Goal: Task Accomplishment & Management: Manage account settings

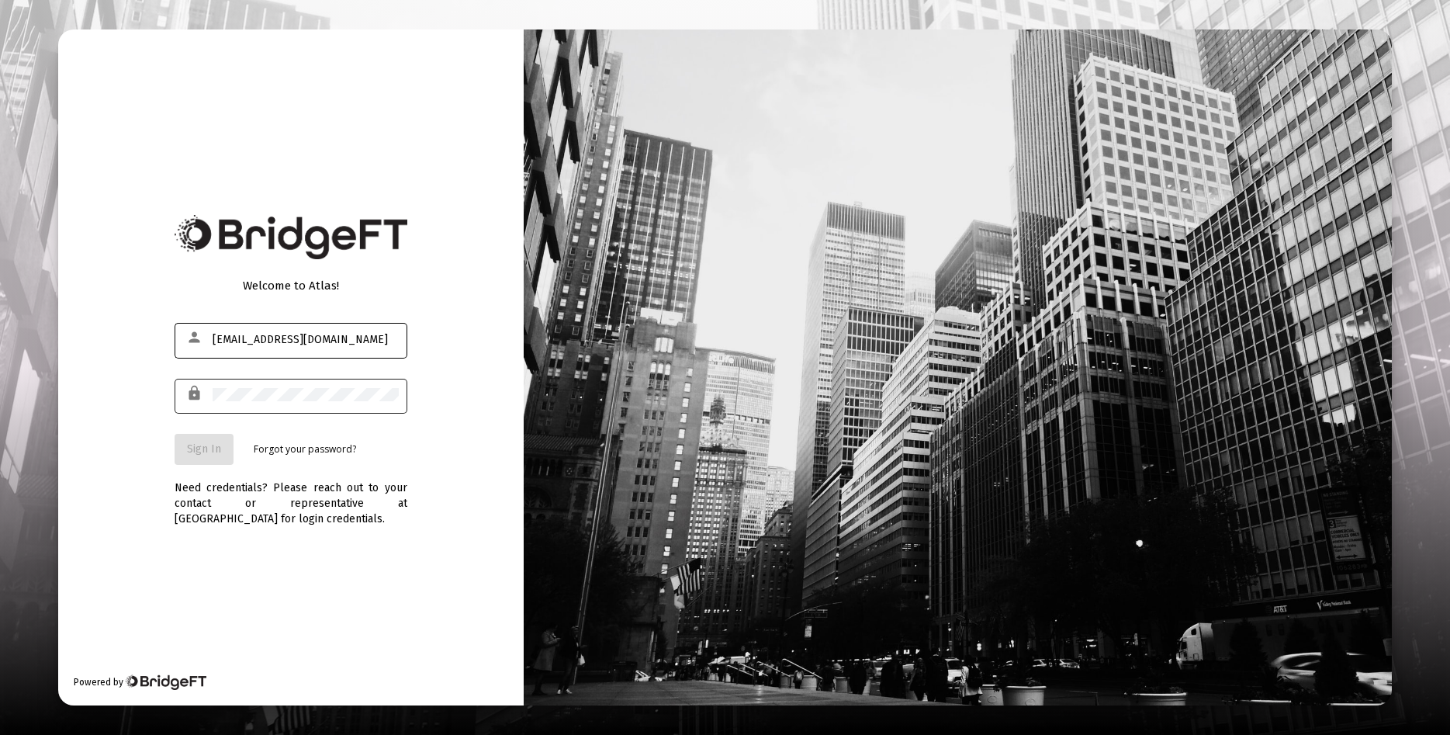
type input "[EMAIL_ADDRESS][DOMAIN_NAME]"
click at [264, 402] on div at bounding box center [306, 395] width 186 height 38
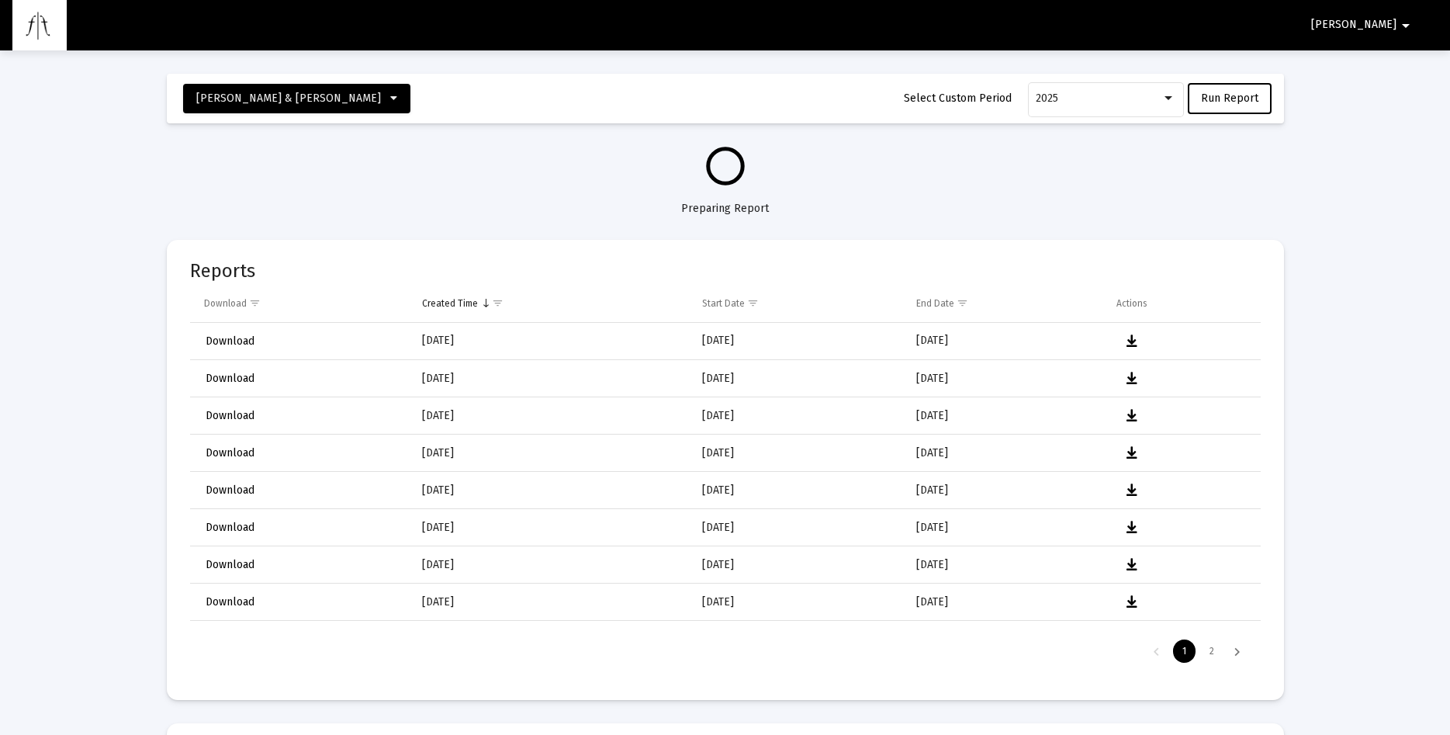
select select "View all"
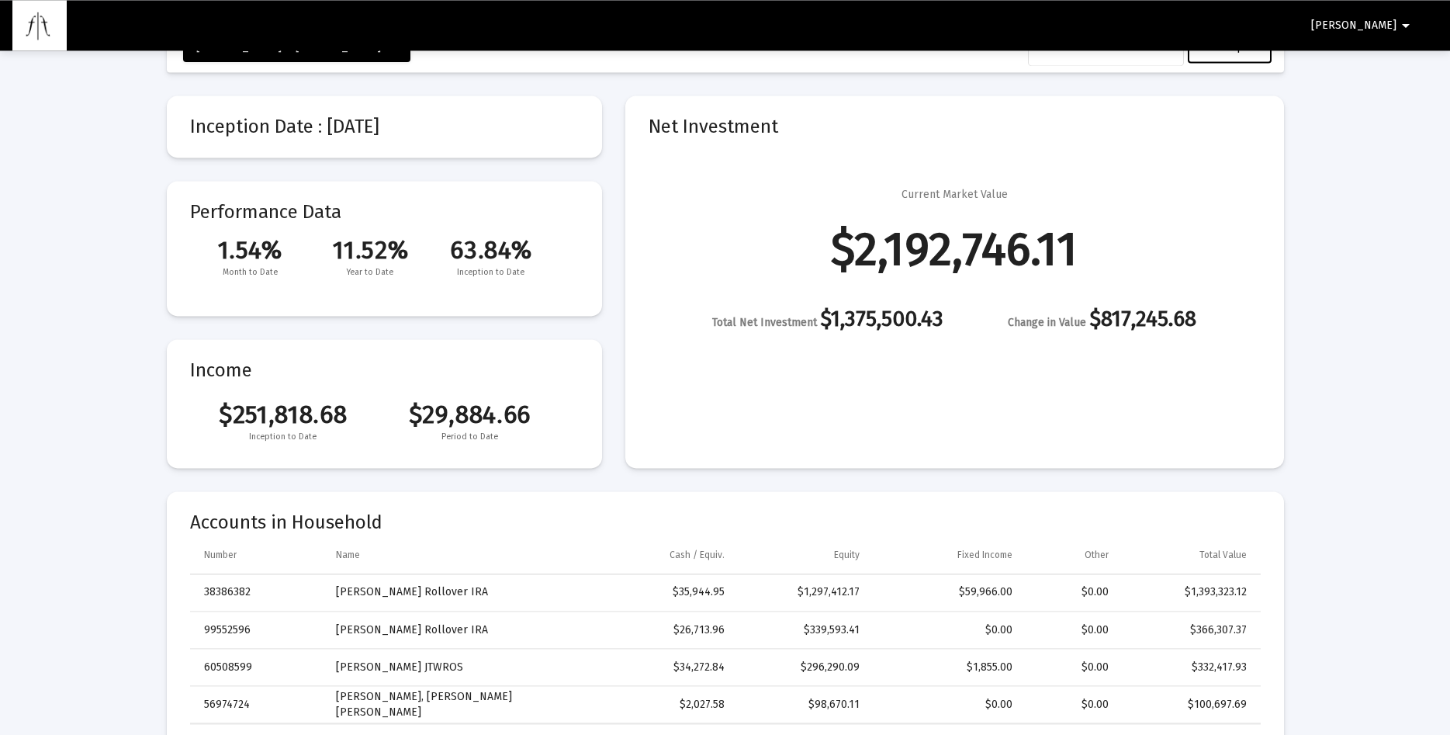
scroll to position [27, 0]
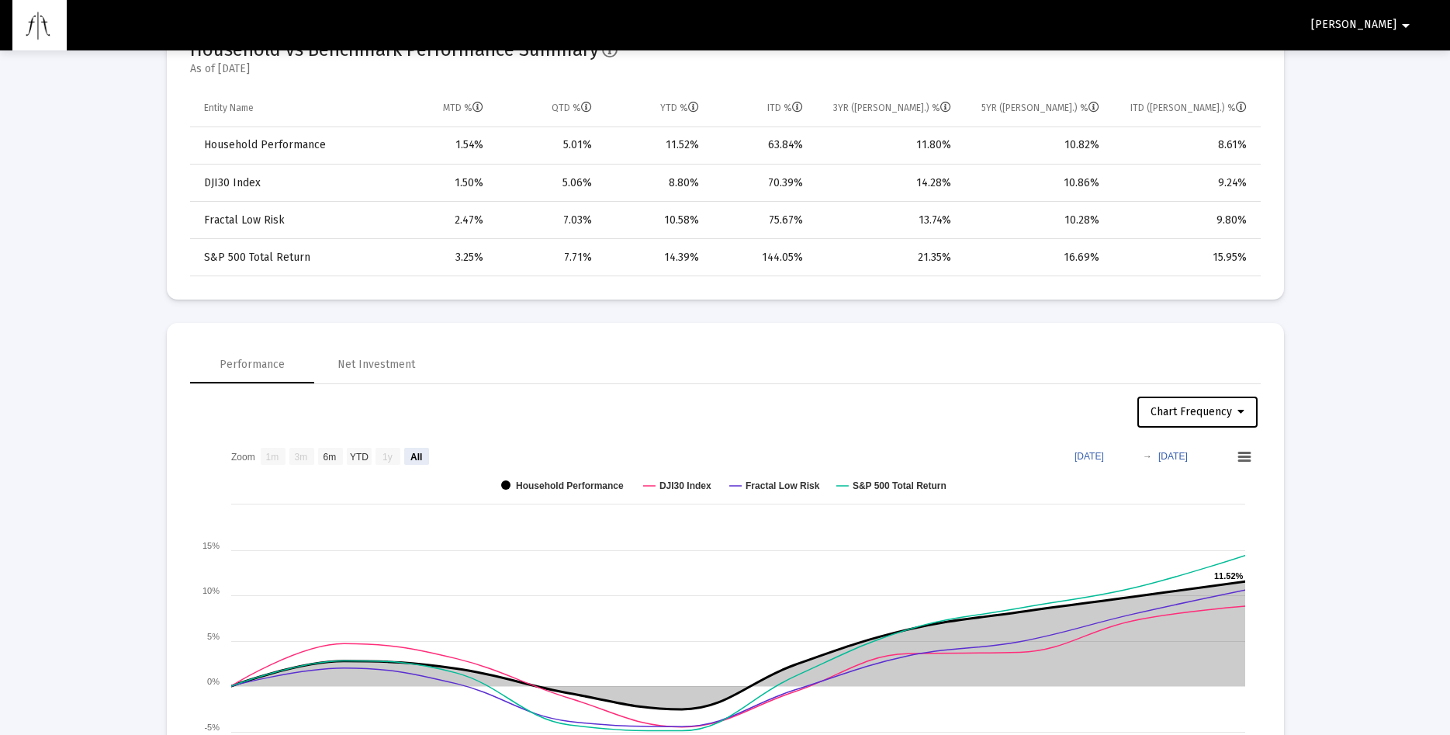
scroll to position [898, 0]
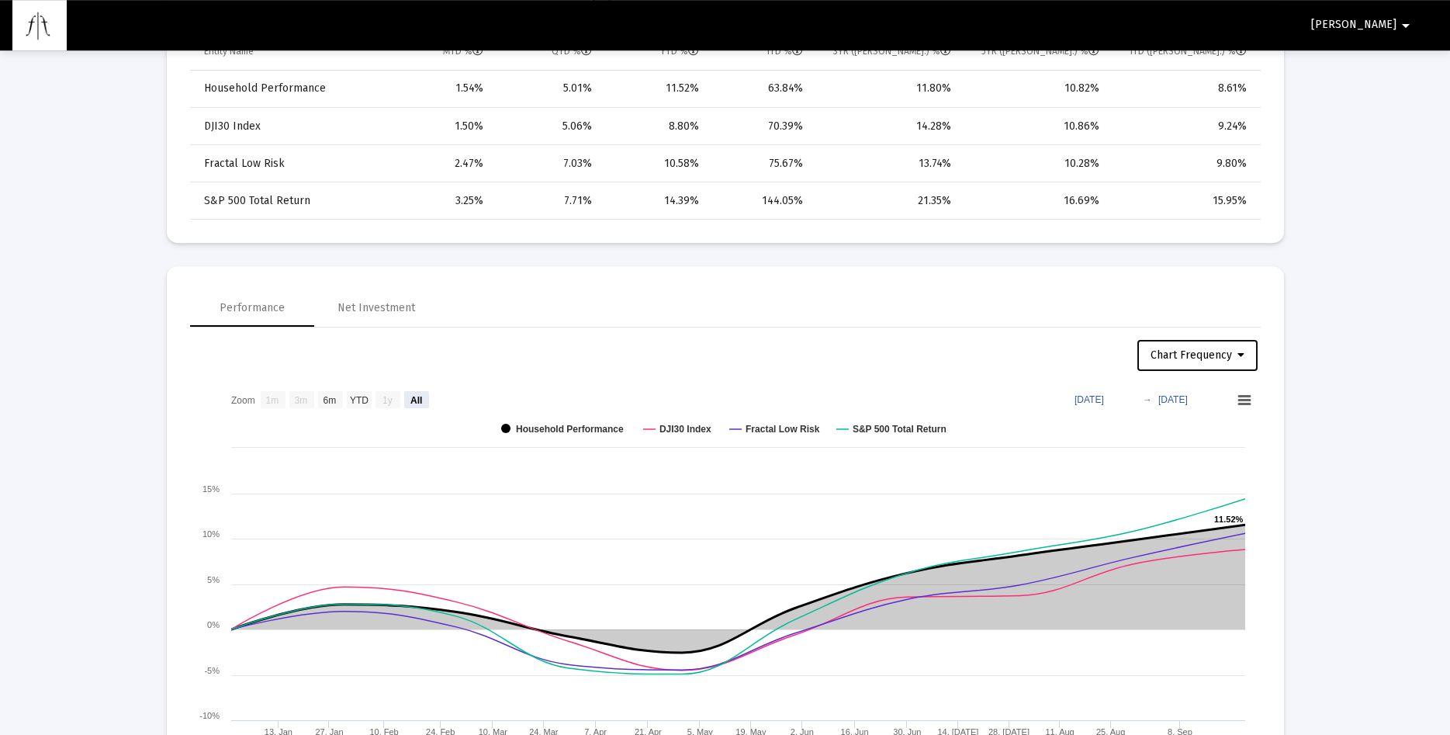
click at [1242, 354] on icon at bounding box center [1241, 355] width 7 height 11
click at [1199, 434] on button "Weekly Frequency" at bounding box center [1201, 432] width 131 height 37
select select "View all"
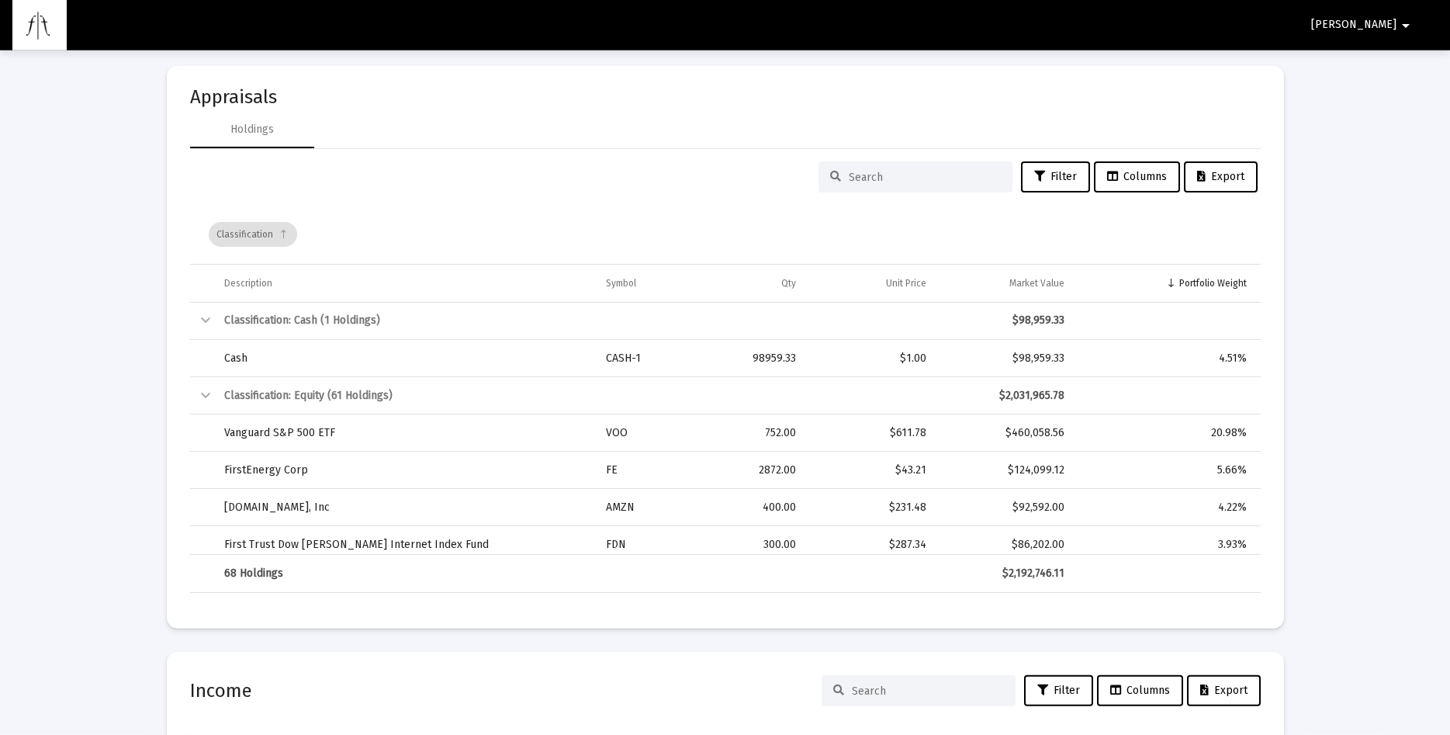
scroll to position [2797, 0]
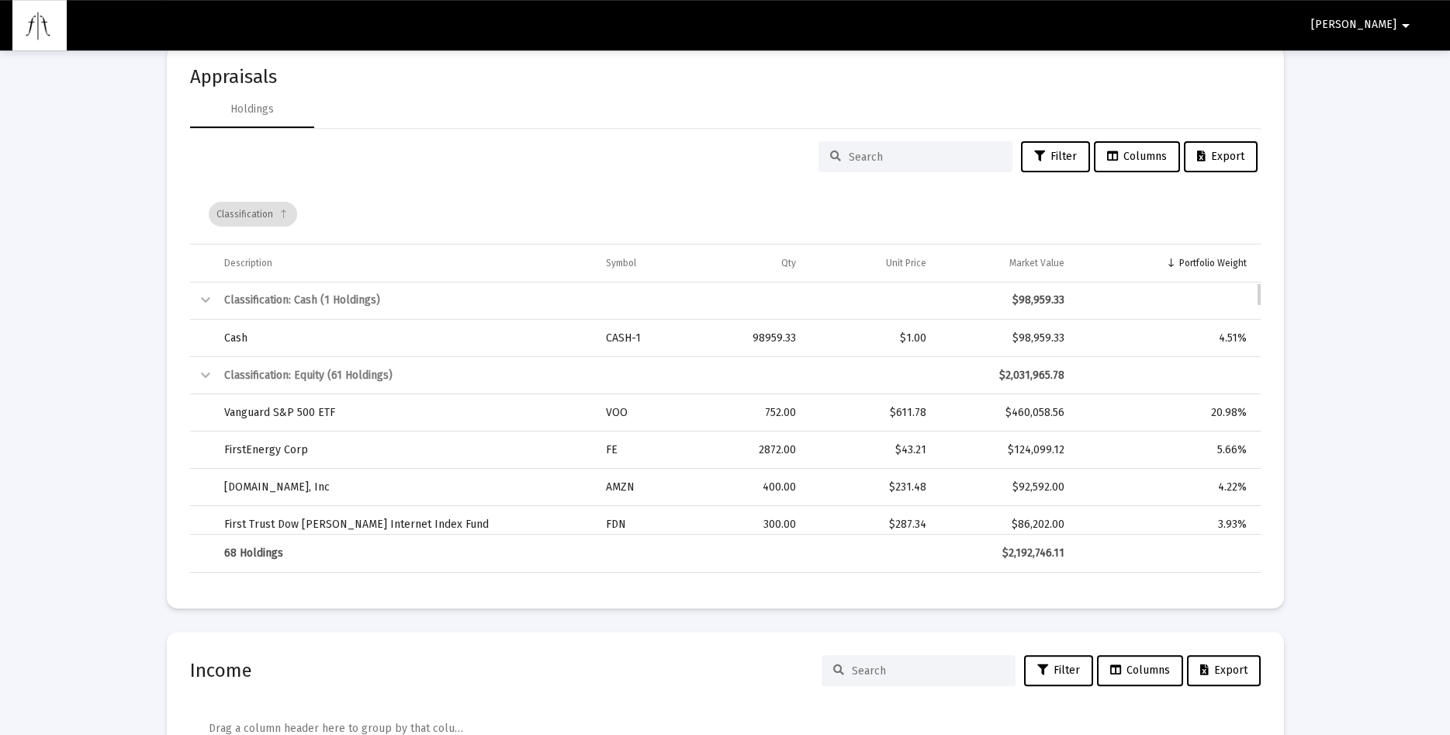
click at [515, 416] on td "Vanguard S&P 500 ETF" at bounding box center [404, 412] width 383 height 37
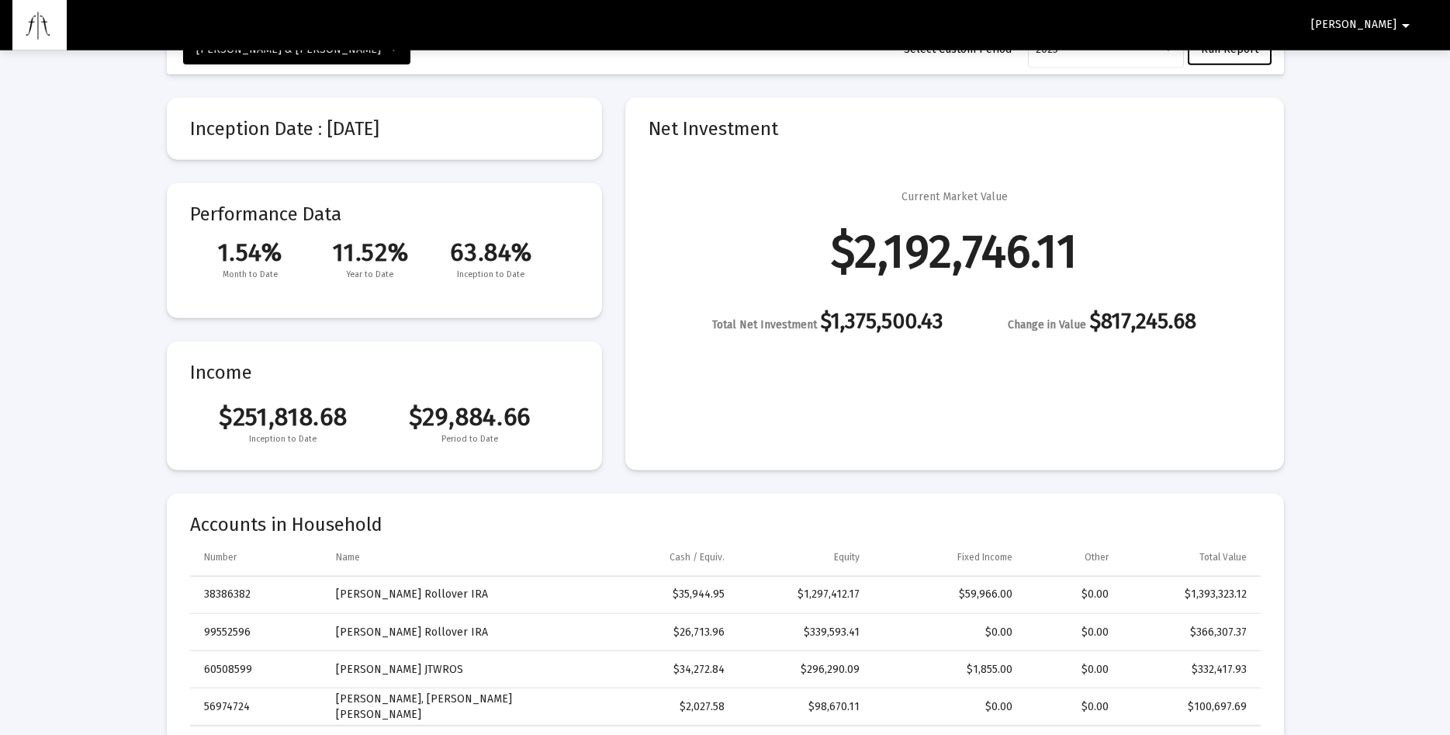
scroll to position [0, 0]
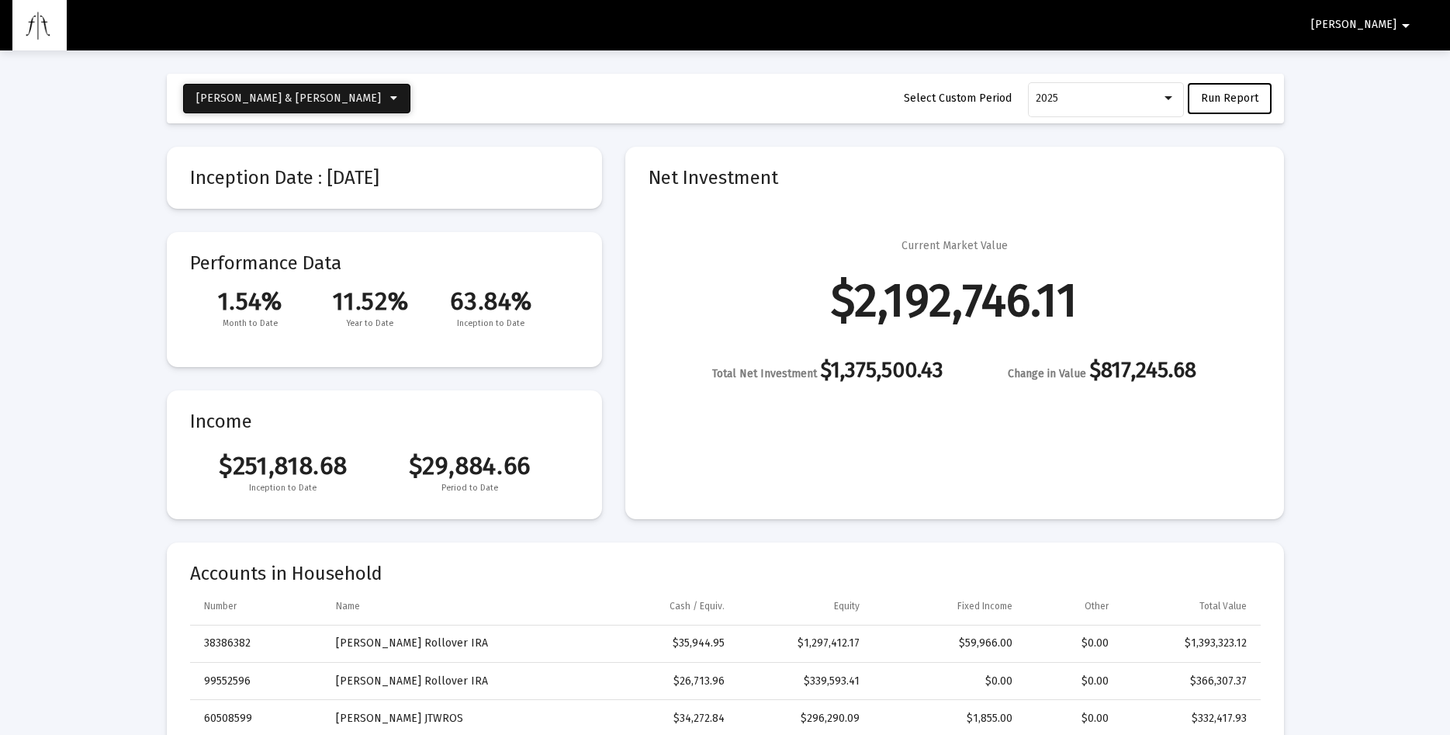
click at [390, 97] on icon at bounding box center [393, 98] width 7 height 11
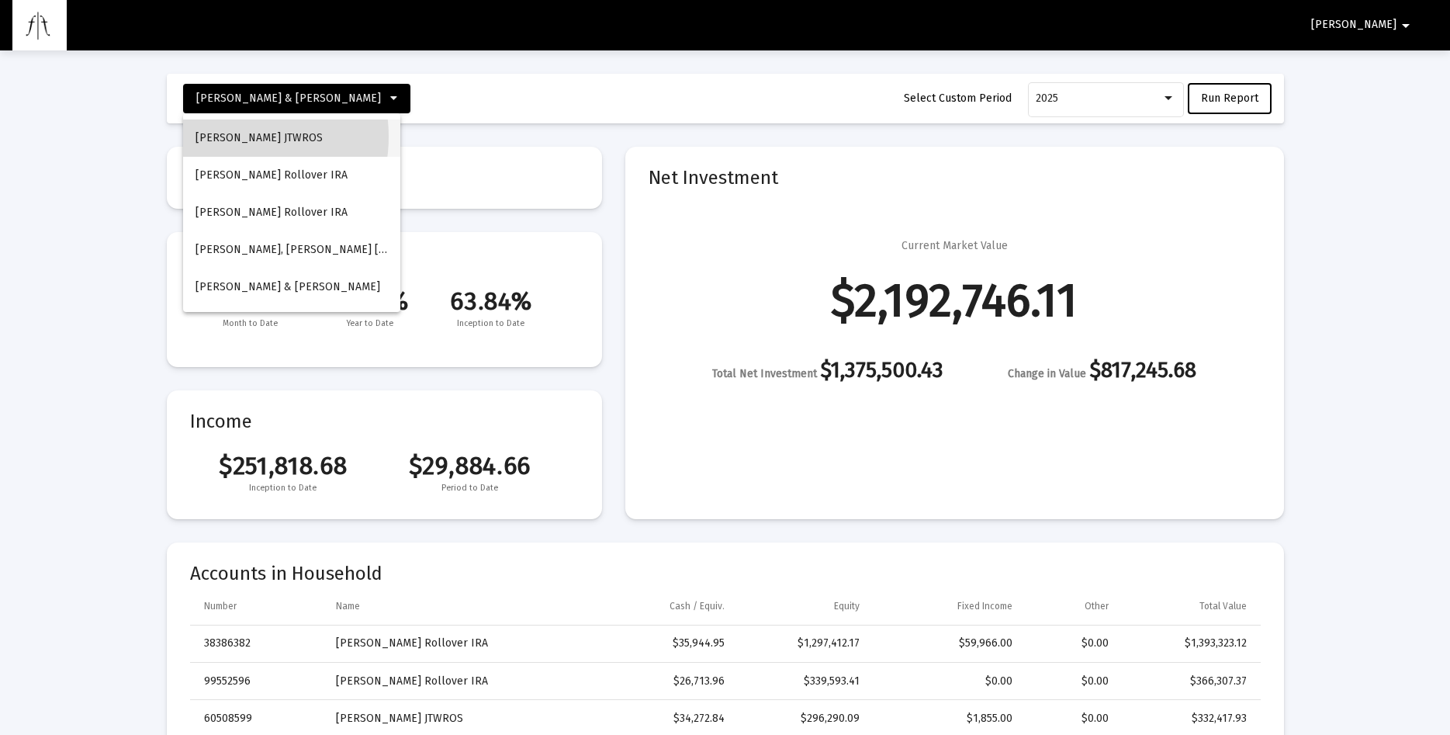
click at [233, 137] on button "[PERSON_NAME] JTWROS" at bounding box center [291, 137] width 217 height 37
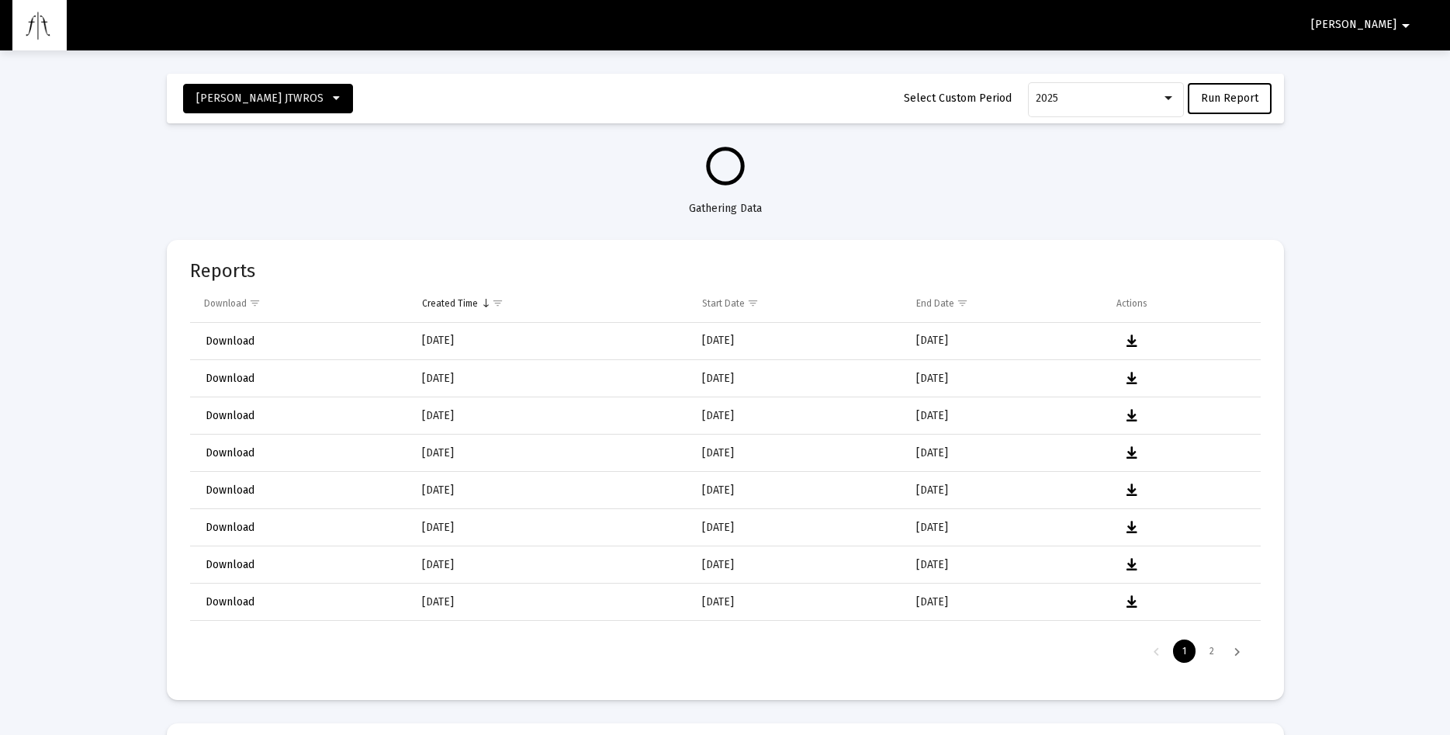
select select "View all"
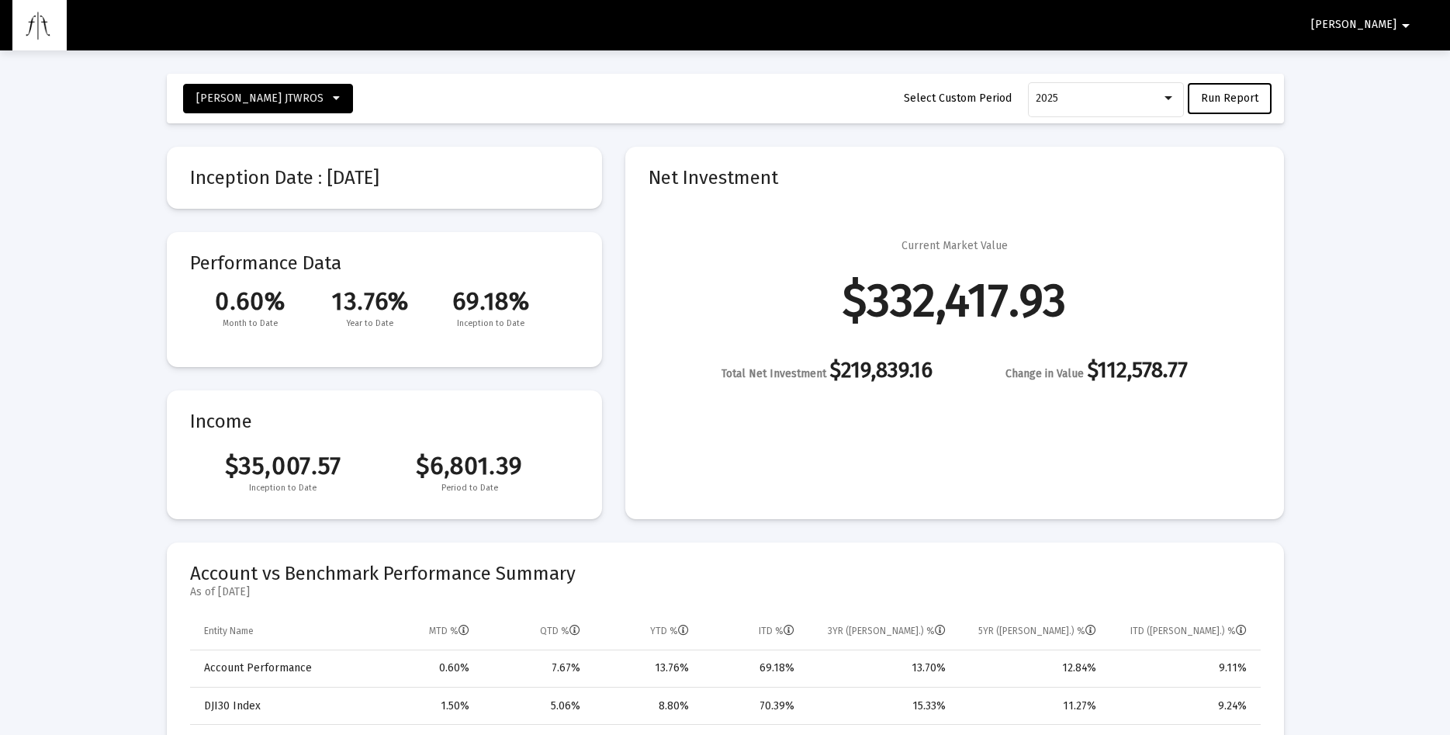
scroll to position [307, 0]
click at [333, 99] on icon at bounding box center [336, 98] width 7 height 11
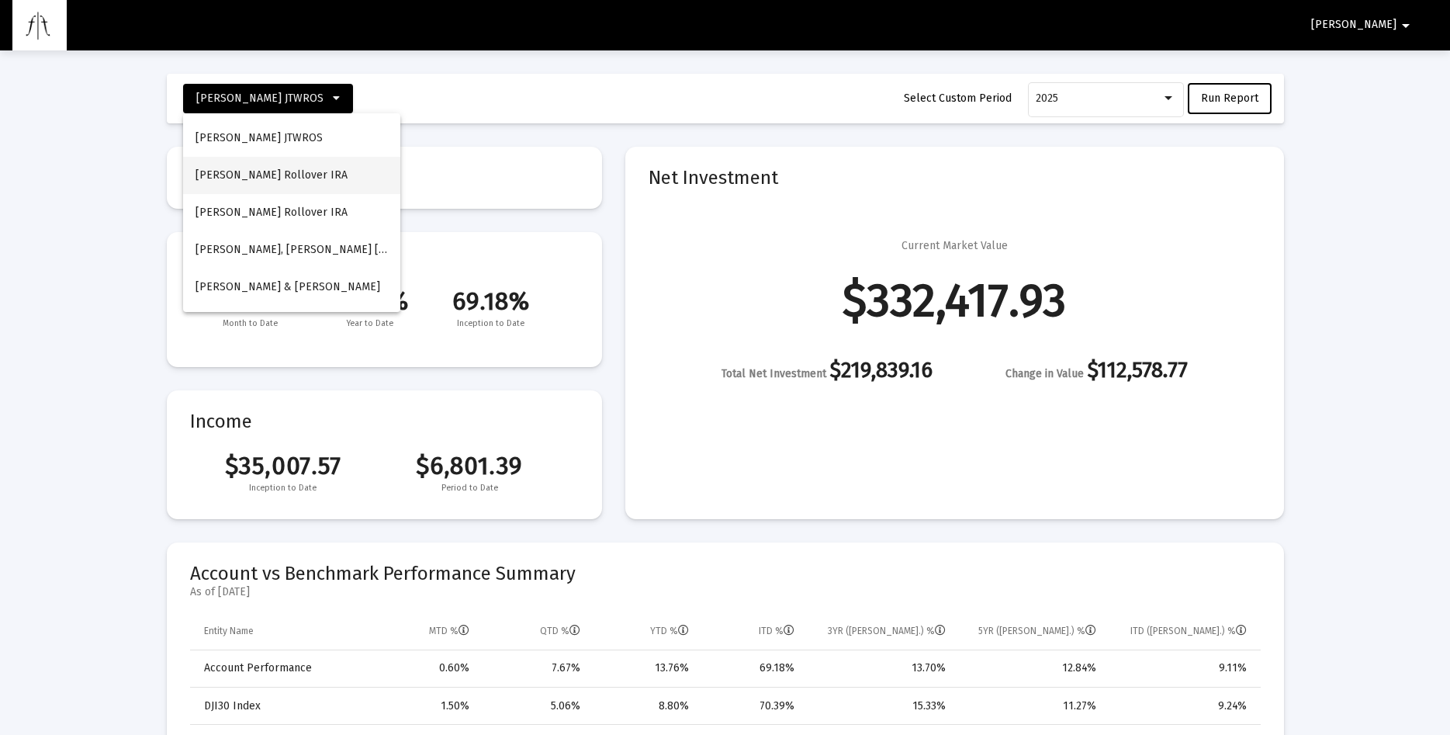
click at [242, 174] on button "[PERSON_NAME] Rollover IRA" at bounding box center [291, 175] width 217 height 37
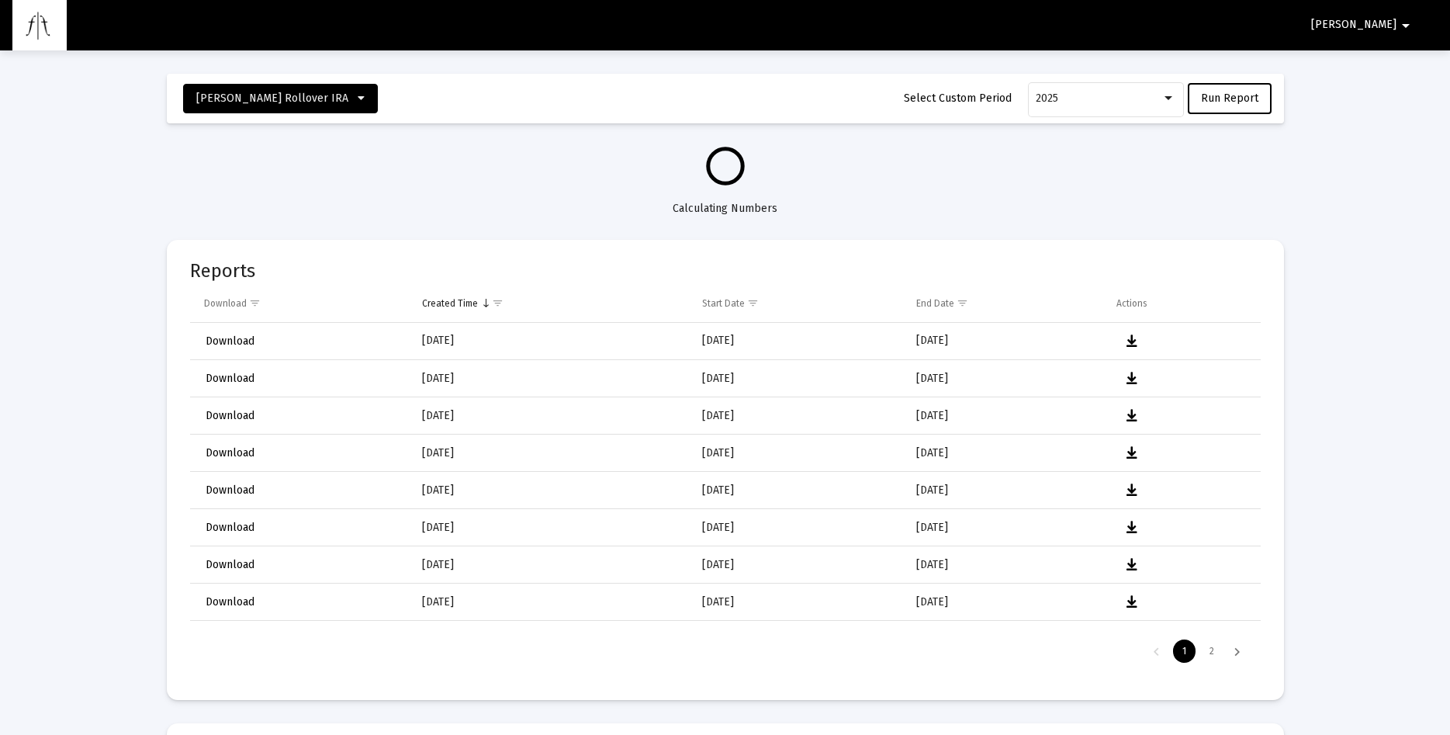
select select "View all"
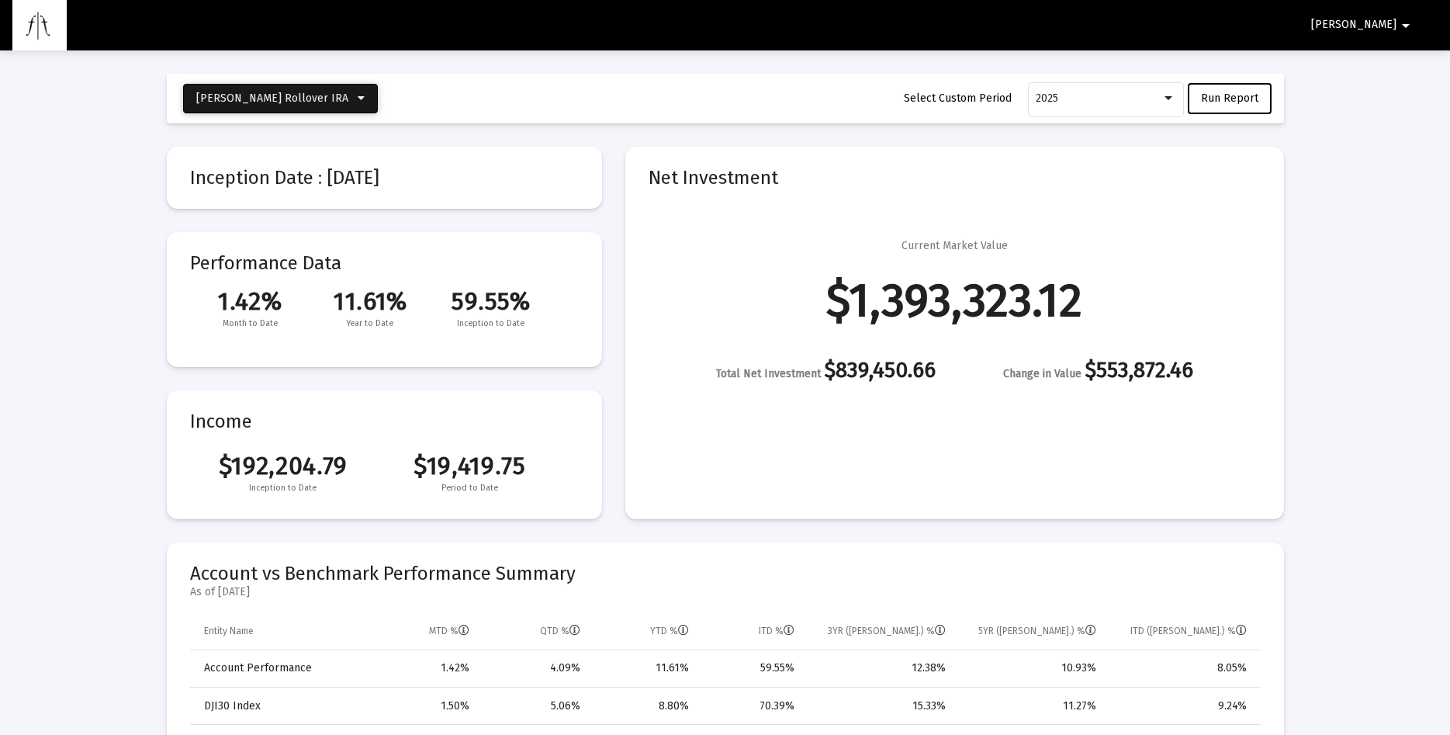
click at [358, 99] on icon at bounding box center [361, 98] width 7 height 11
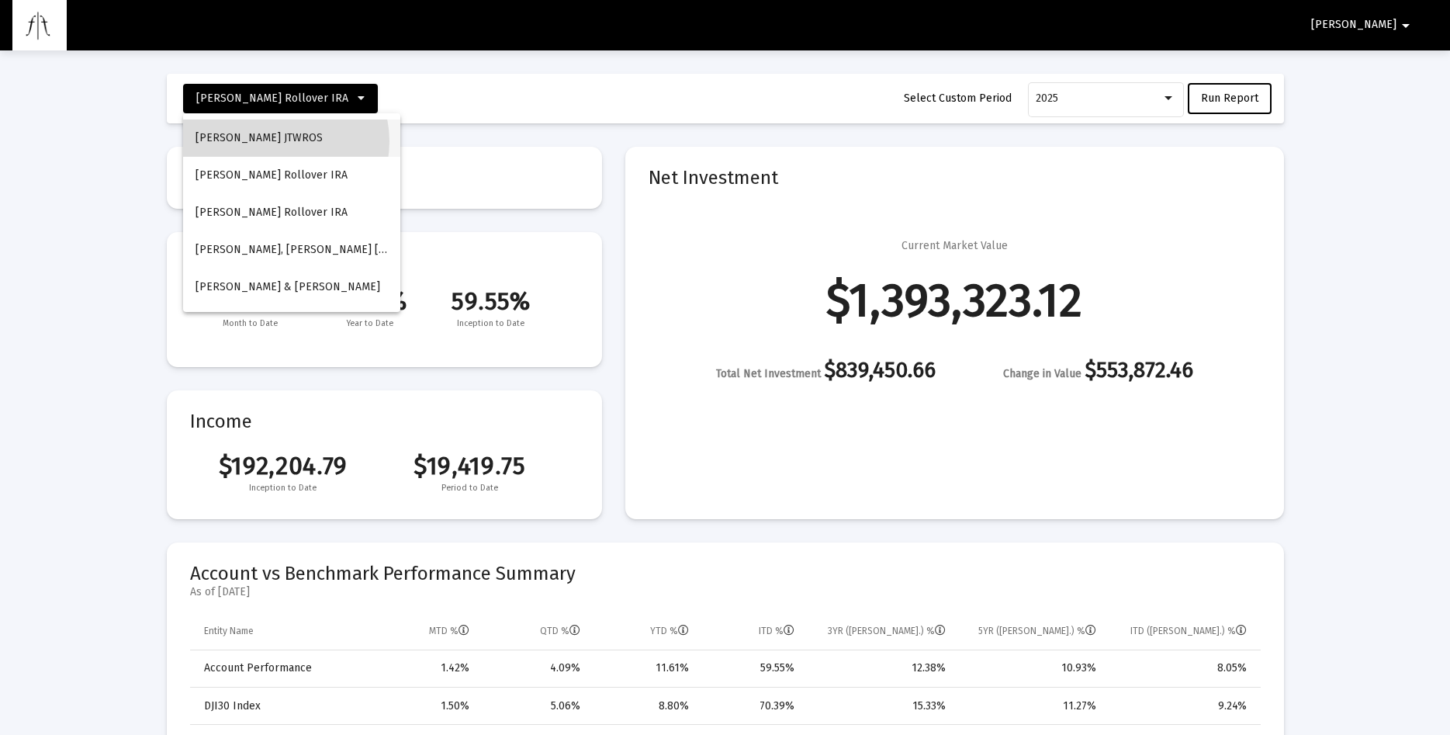
click at [283, 141] on button "[PERSON_NAME] JTWROS" at bounding box center [291, 137] width 217 height 37
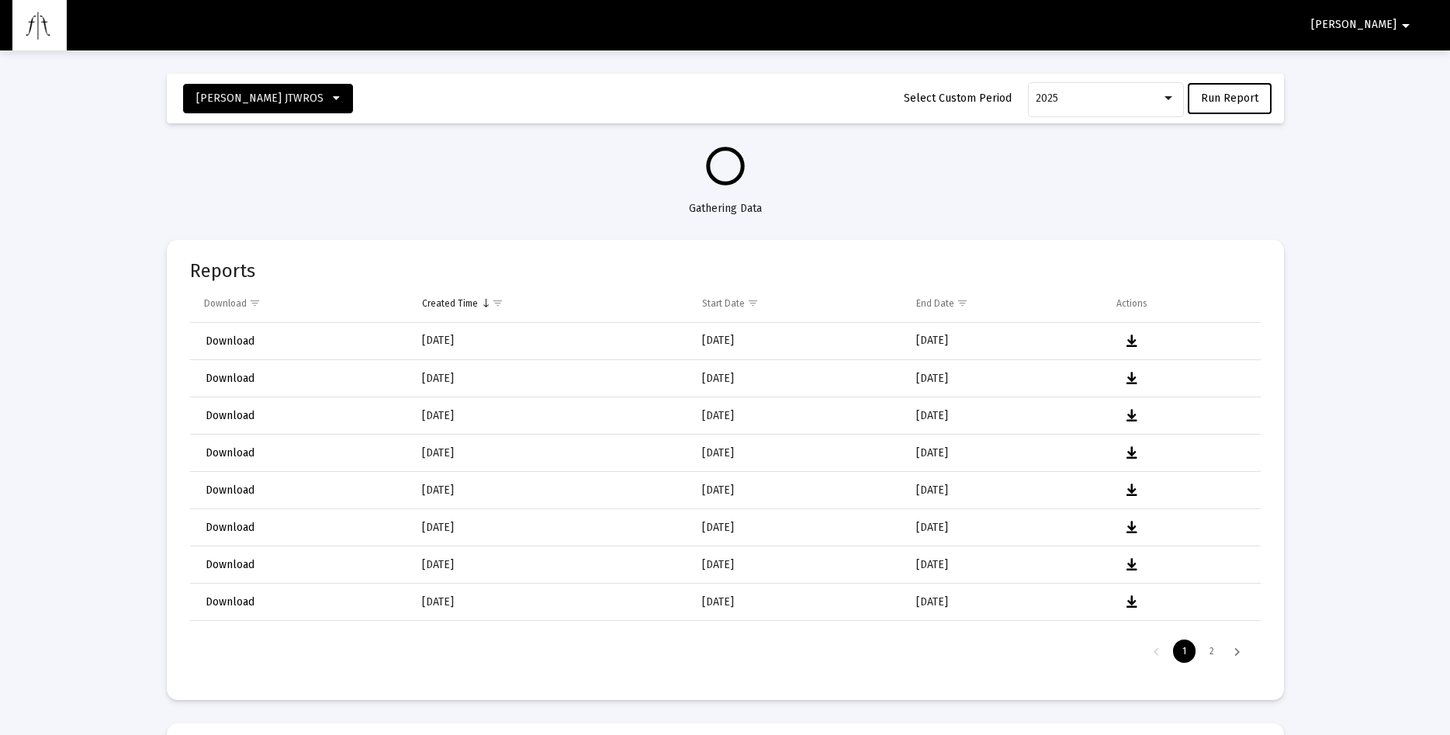
select select "View all"
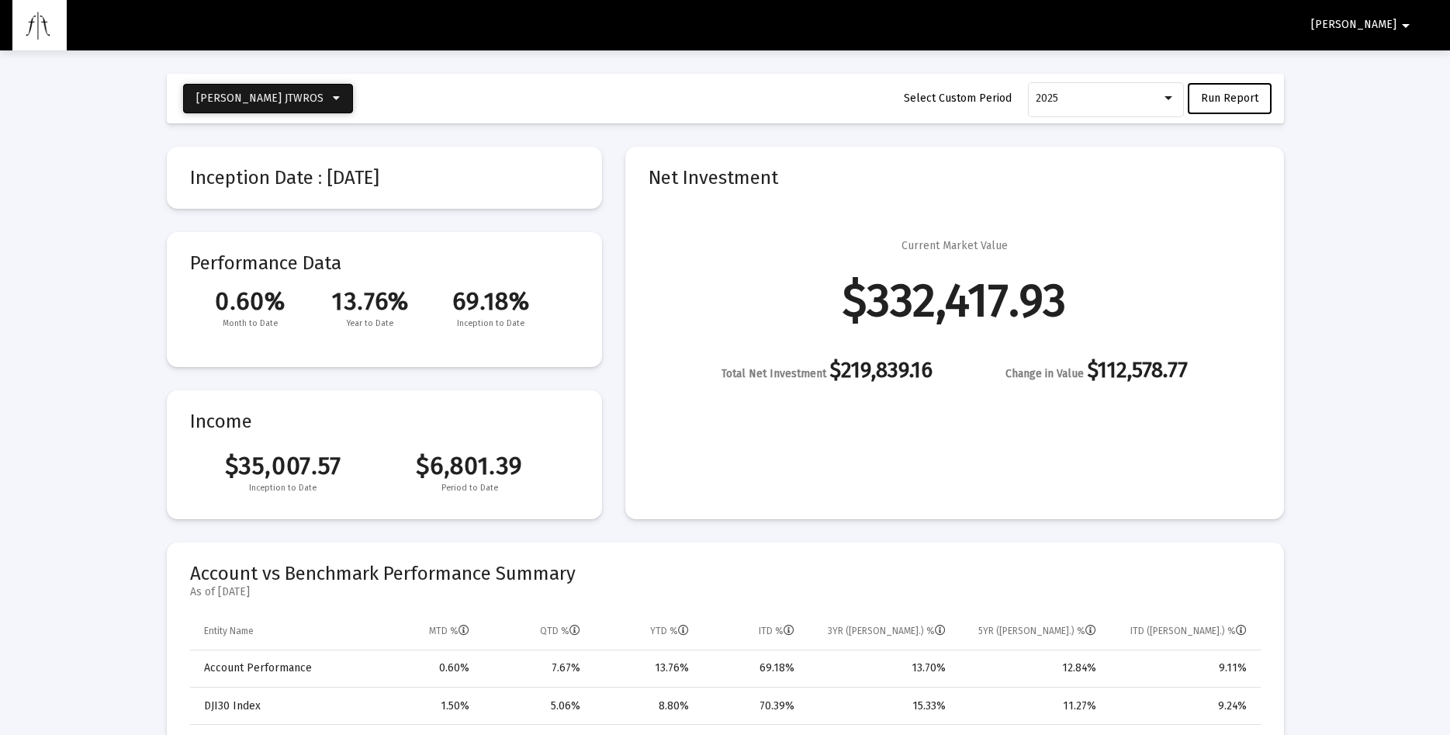
click at [317, 99] on button "[PERSON_NAME] JTWROS" at bounding box center [268, 98] width 170 height 29
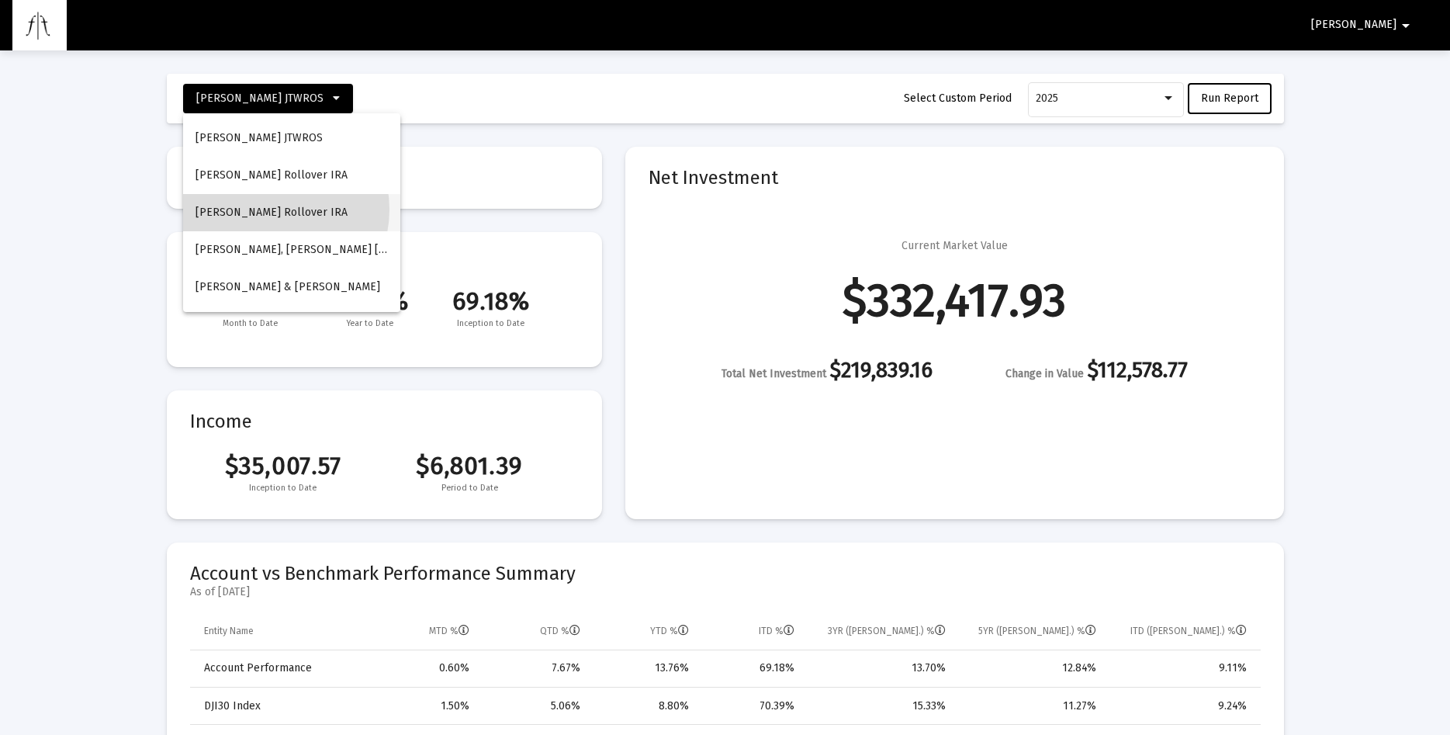
click at [272, 209] on button "[PERSON_NAME] Rollover IRA" at bounding box center [291, 212] width 217 height 37
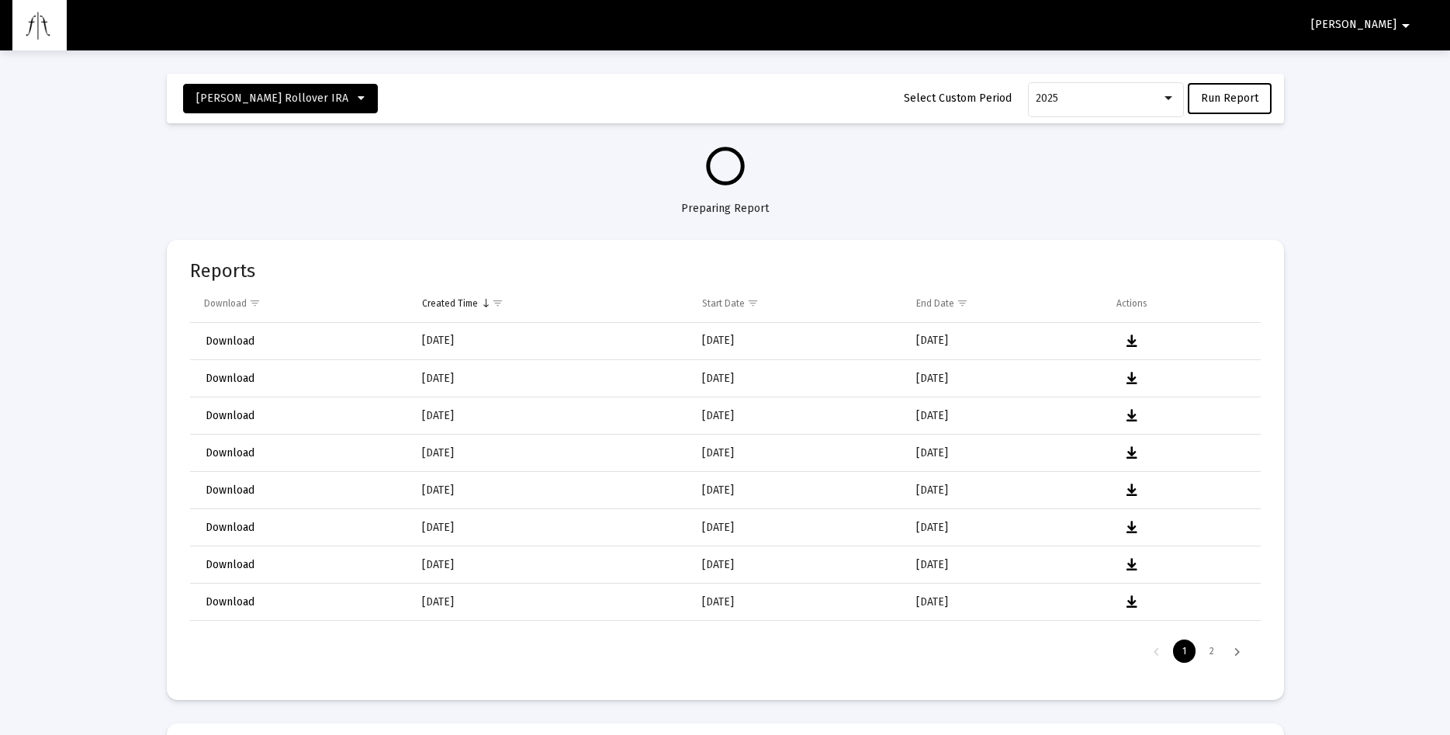
select select "View all"
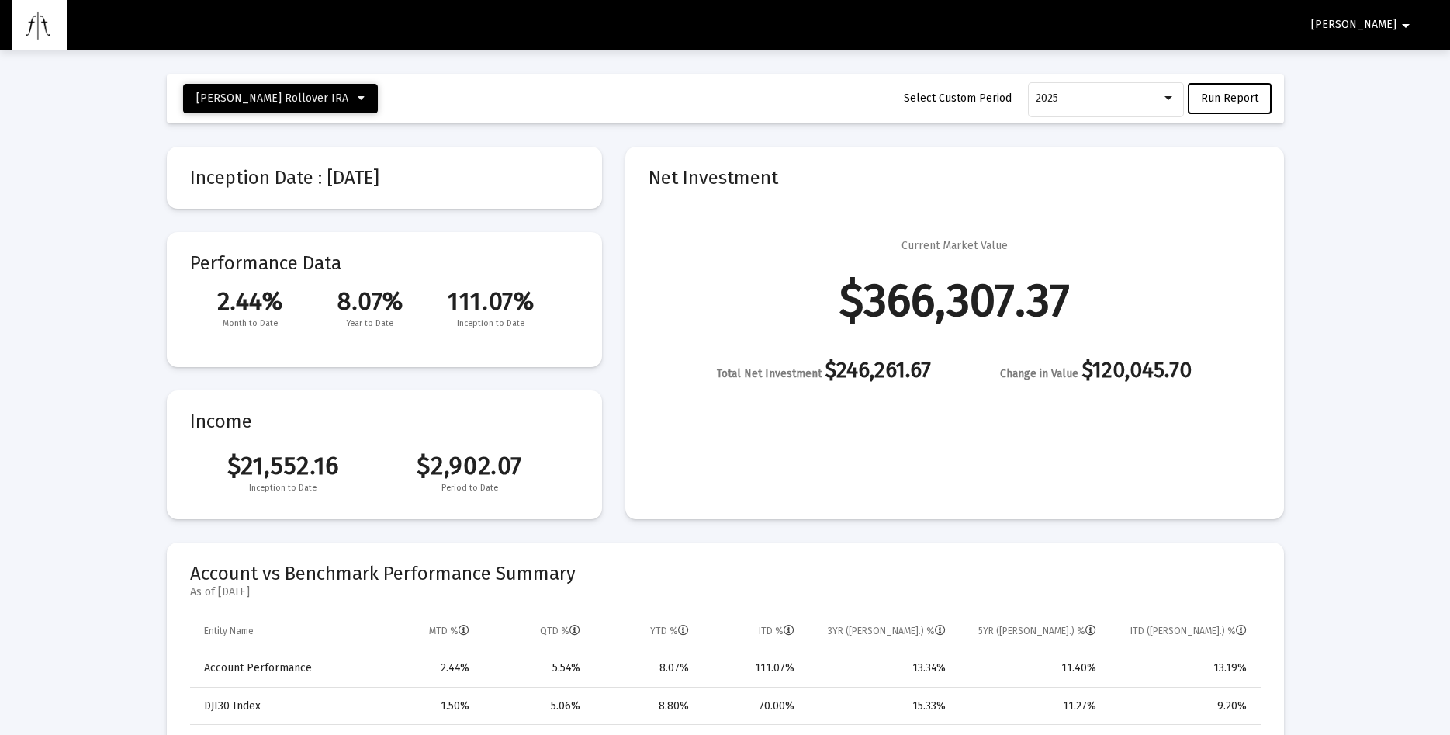
click at [358, 96] on icon at bounding box center [361, 98] width 7 height 11
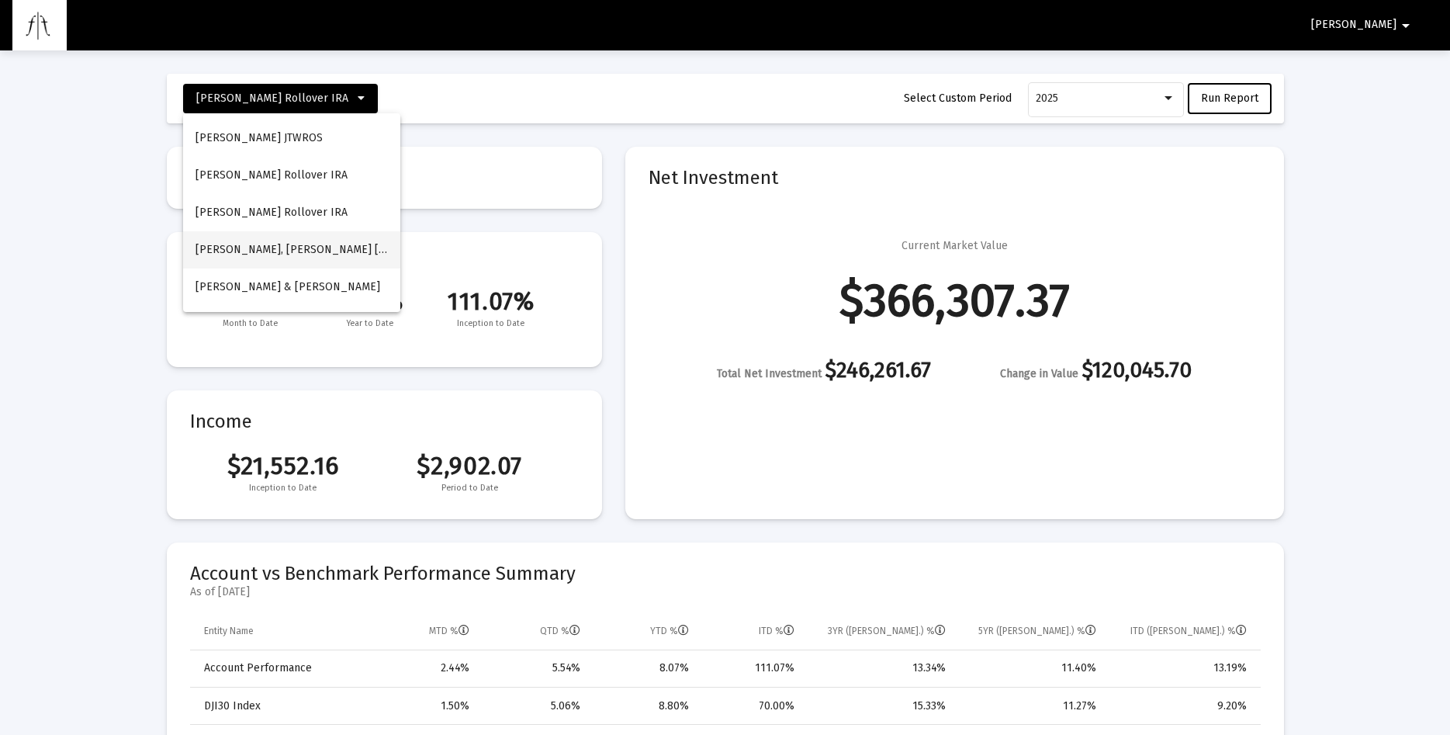
click at [286, 248] on button "[PERSON_NAME], [PERSON_NAME] [PERSON_NAME]" at bounding box center [291, 249] width 217 height 37
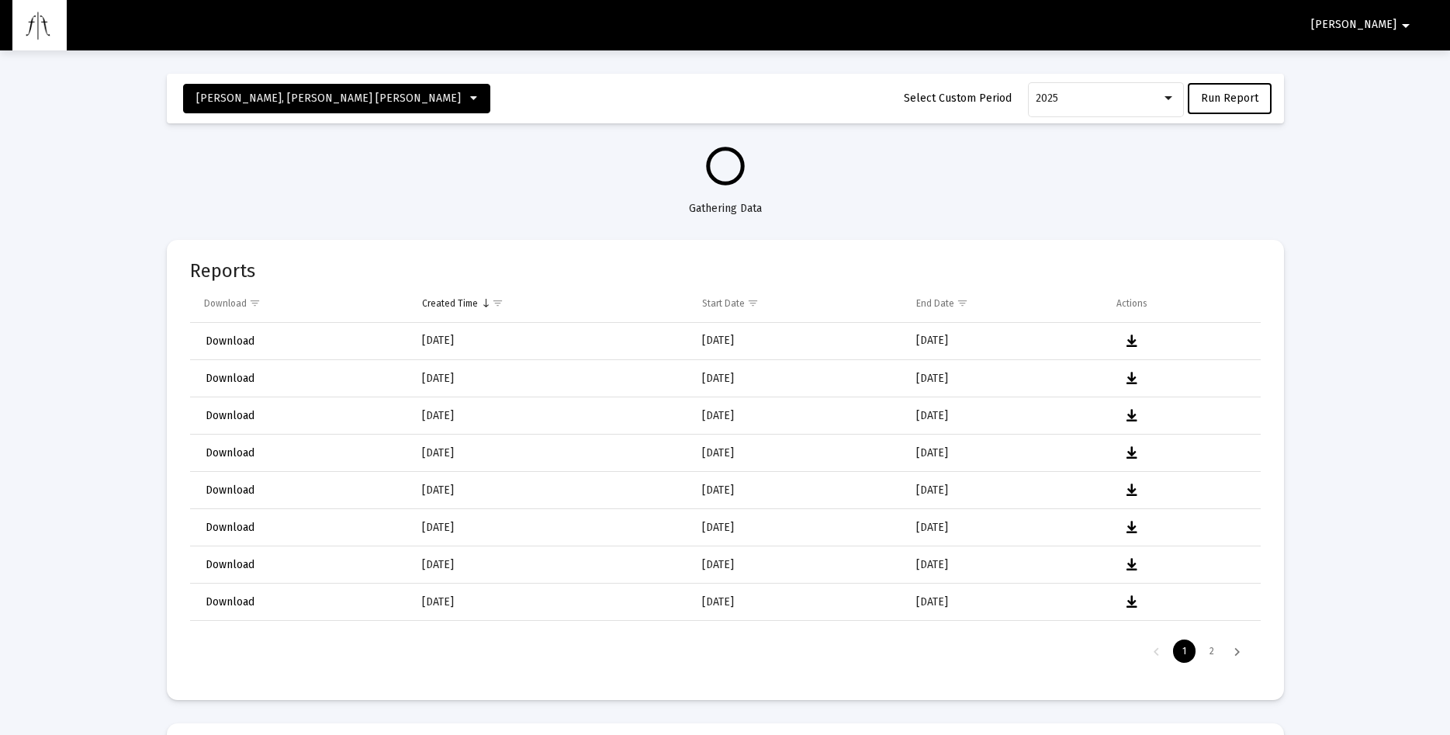
select select "View all"
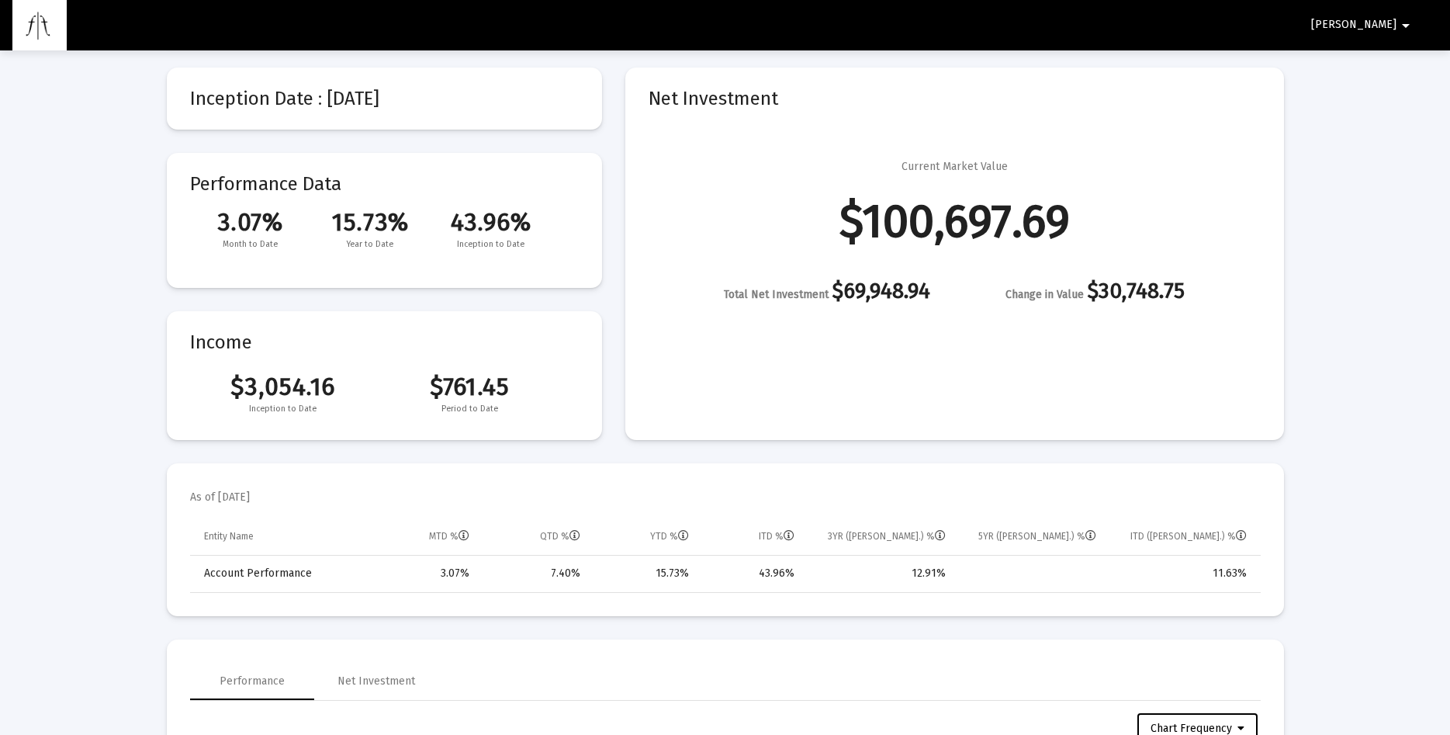
scroll to position [0, 0]
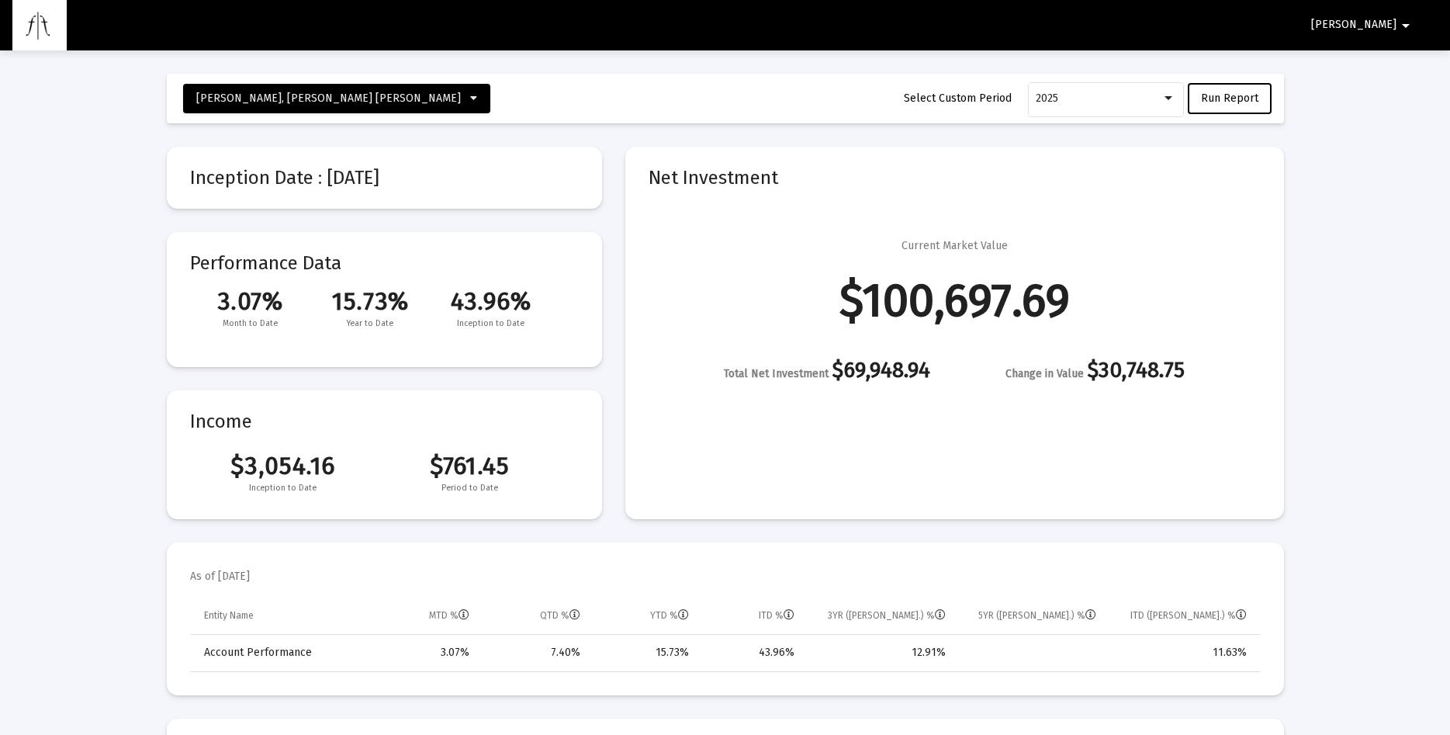
click at [1385, 23] on span "[PERSON_NAME]" at bounding box center [1353, 25] width 85 height 13
click at [1404, 65] on button "Logout" at bounding box center [1399, 65] width 87 height 37
